Goal: Task Accomplishment & Management: Use online tool/utility

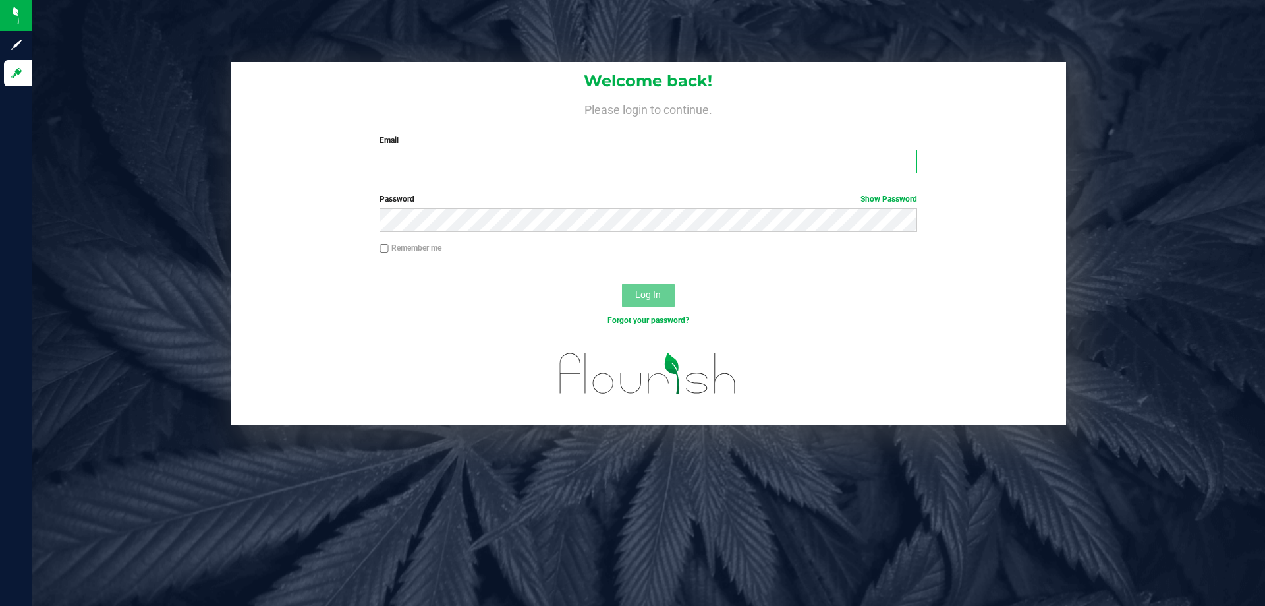
drag, startPoint x: 0, startPoint y: 0, endPoint x: 473, endPoint y: 159, distance: 499.2
click at [469, 166] on input "Email" at bounding box center [648, 162] width 537 height 24
type input "[EMAIL_ADDRESS][DOMAIN_NAME]"
click at [622, 283] on button "Log In" at bounding box center [648, 295] width 53 height 24
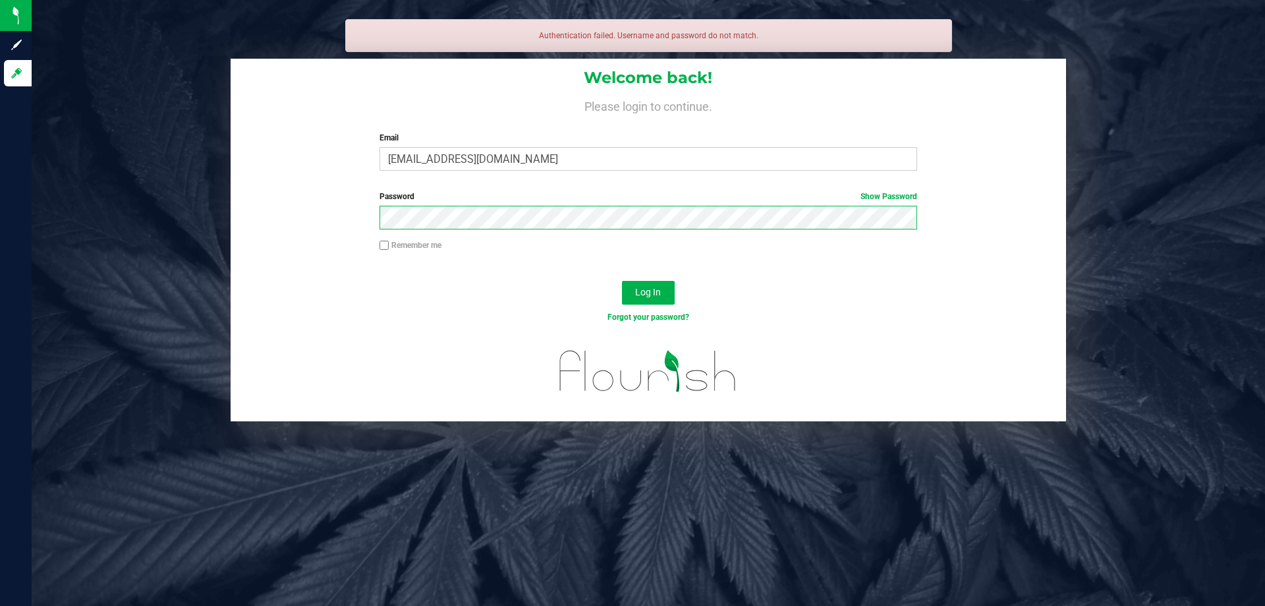
click at [622, 281] on button "Log In" at bounding box center [648, 293] width 53 height 24
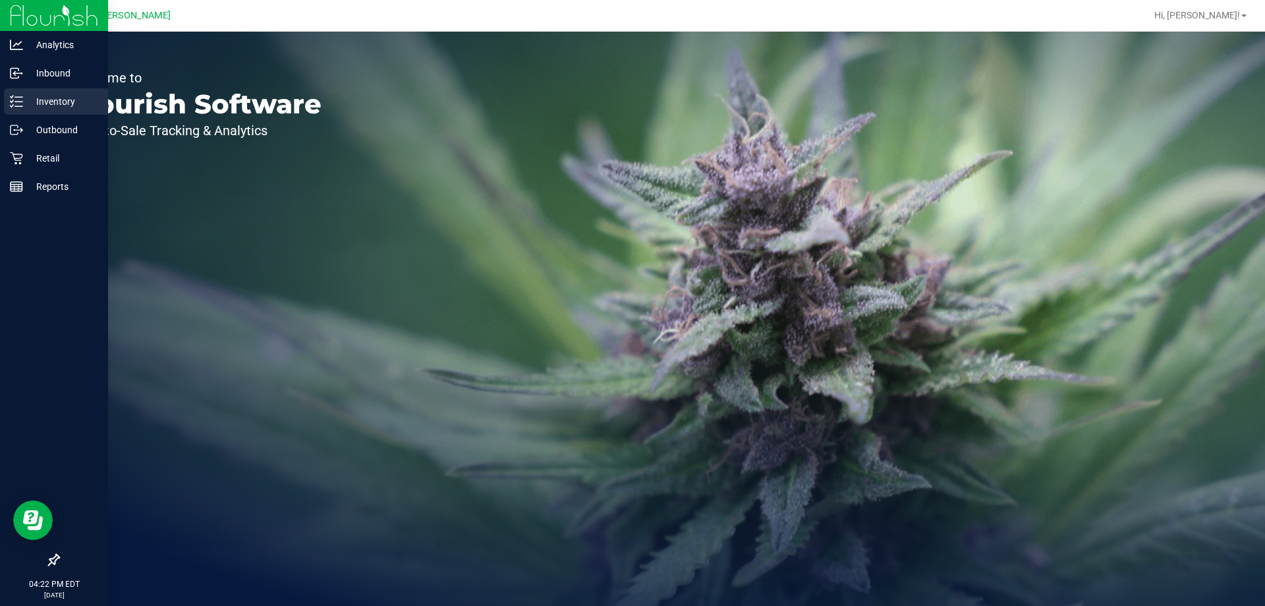
click at [52, 102] on p "Inventory" at bounding box center [62, 102] width 79 height 16
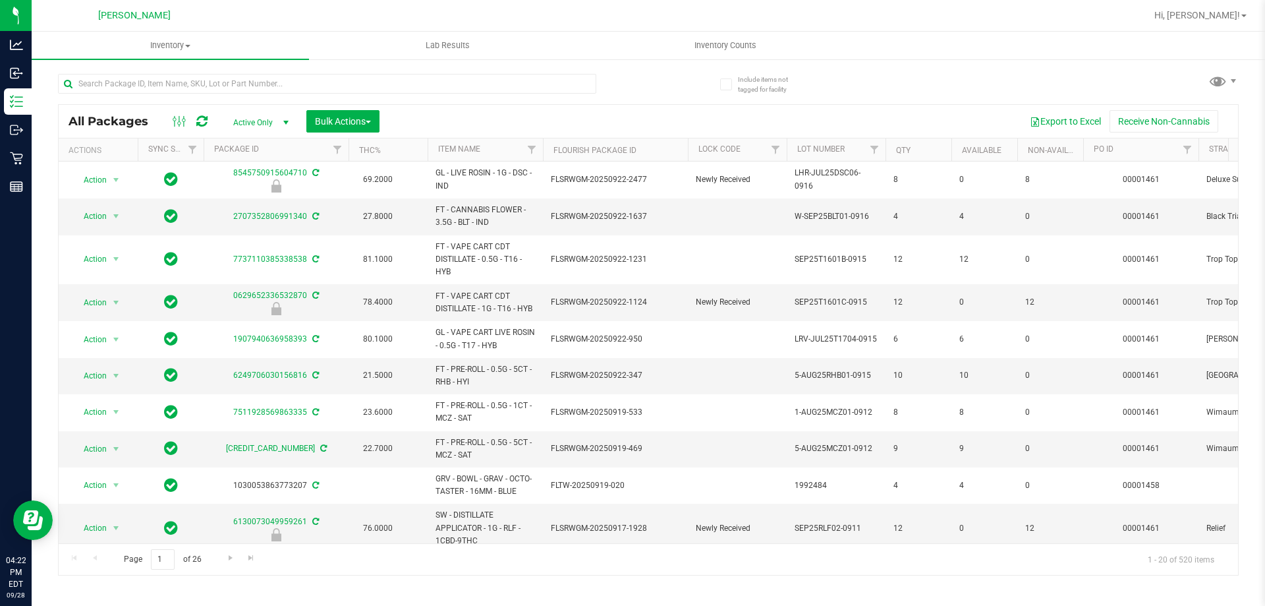
click at [502, 150] on th "Item Name" at bounding box center [485, 149] width 115 height 23
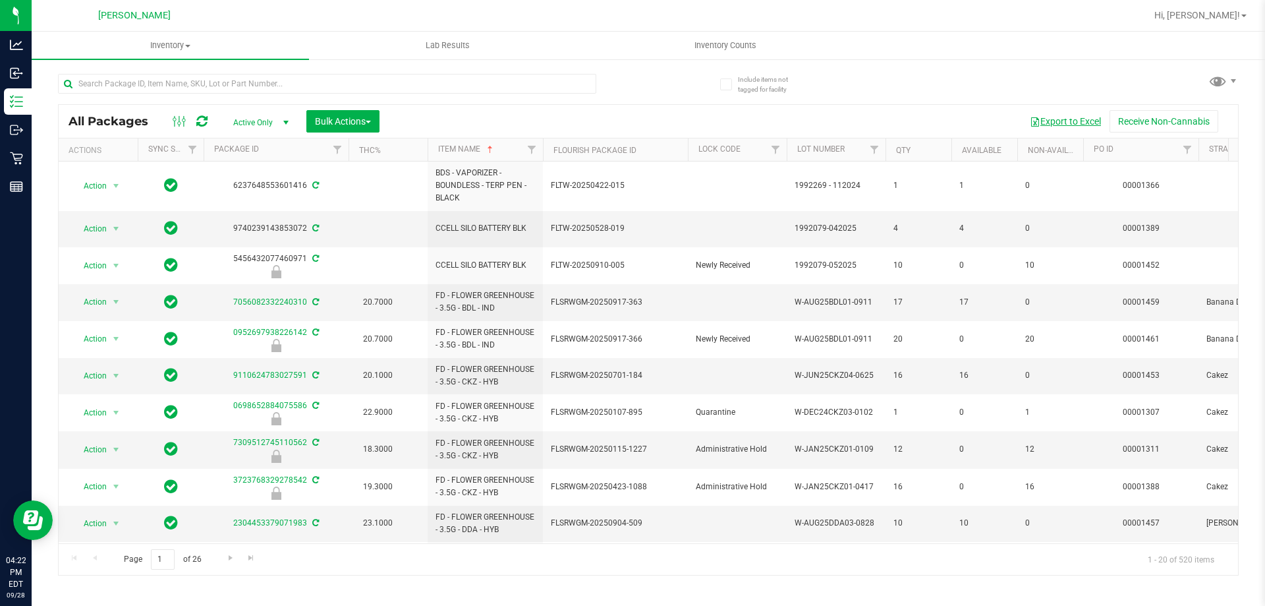
click at [1064, 119] on button "Export to Excel" at bounding box center [1066, 121] width 88 height 22
click at [622, 20] on div at bounding box center [691, 16] width 910 height 26
